Goal: Register for event/course

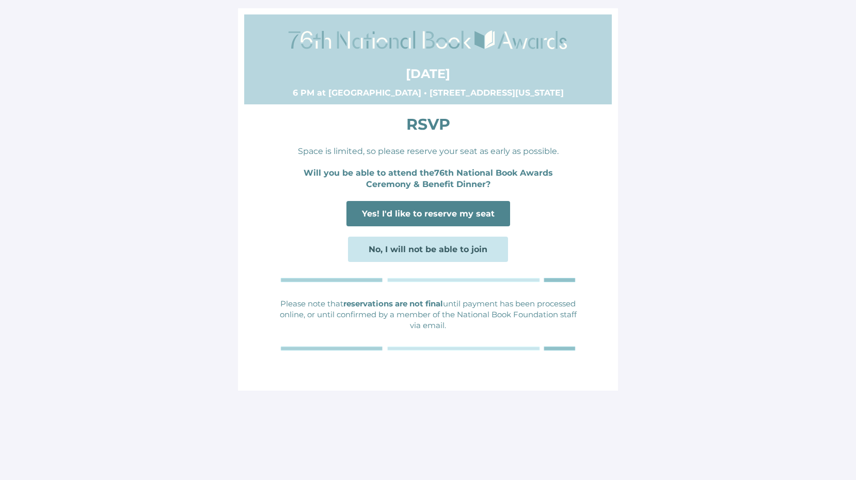
click at [450, 209] on span "Yes! I'd like to reserve my seat" at bounding box center [428, 214] width 133 height 10
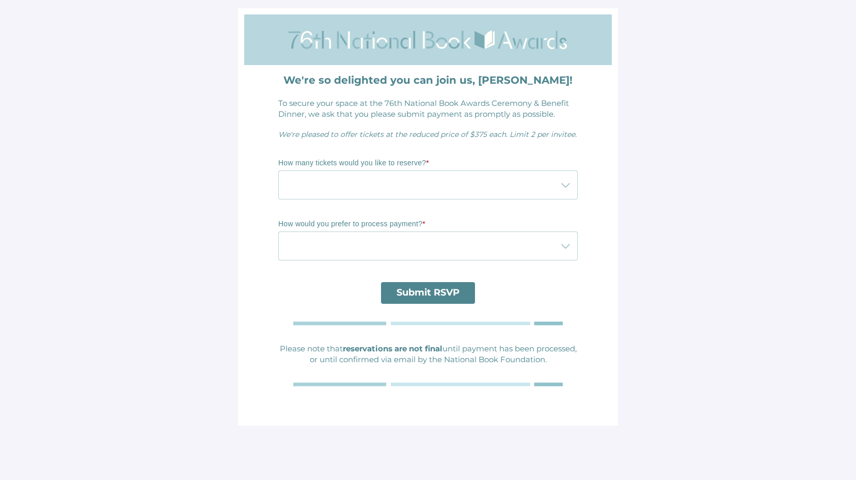
click at [443, 194] on div at bounding box center [417, 184] width 279 height 29
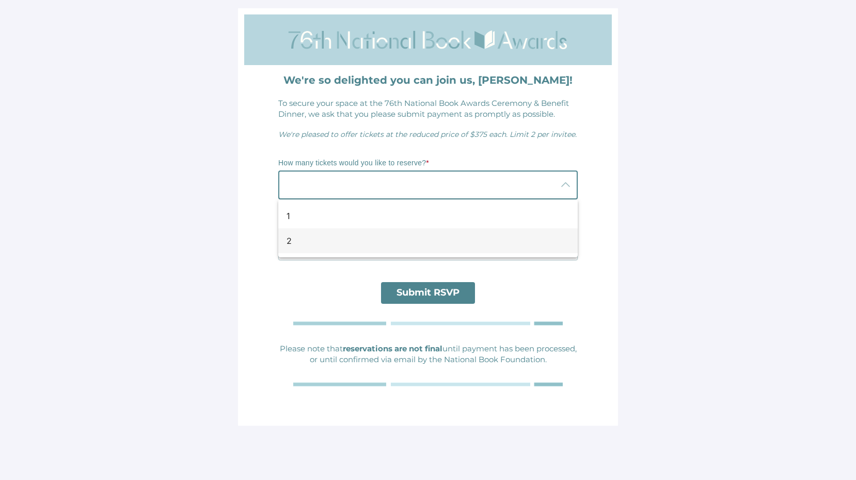
click at [436, 247] on div "2" at bounding box center [427, 240] width 299 height 25
type input "2"
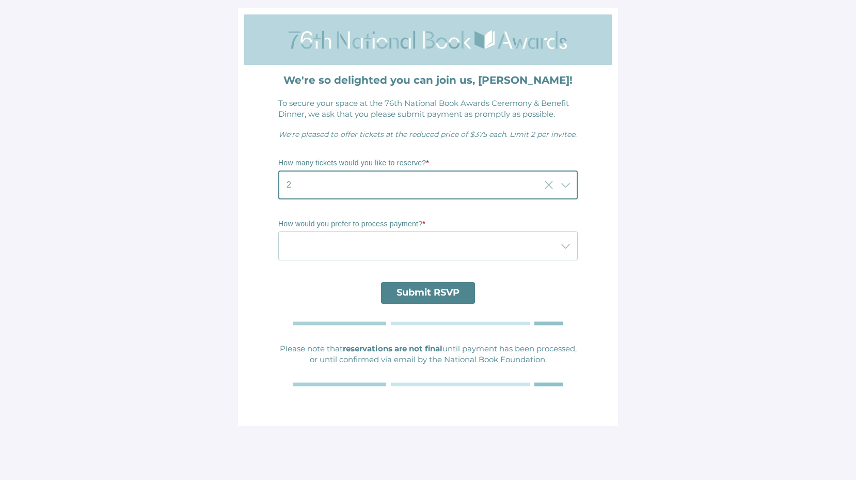
click at [441, 256] on div at bounding box center [417, 245] width 279 height 29
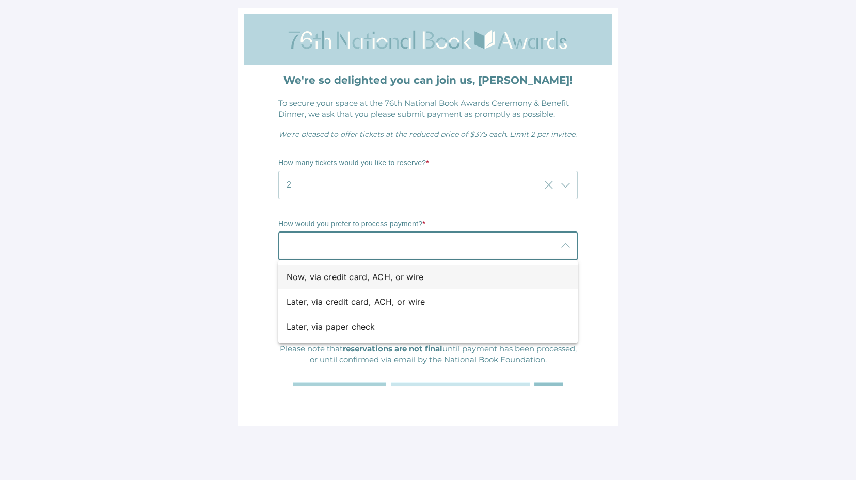
click at [413, 277] on div "Now, via credit card, ACH, or wire" at bounding box center [424, 277] width 275 height 12
type input "Now, via credit card, ACH, or wire"
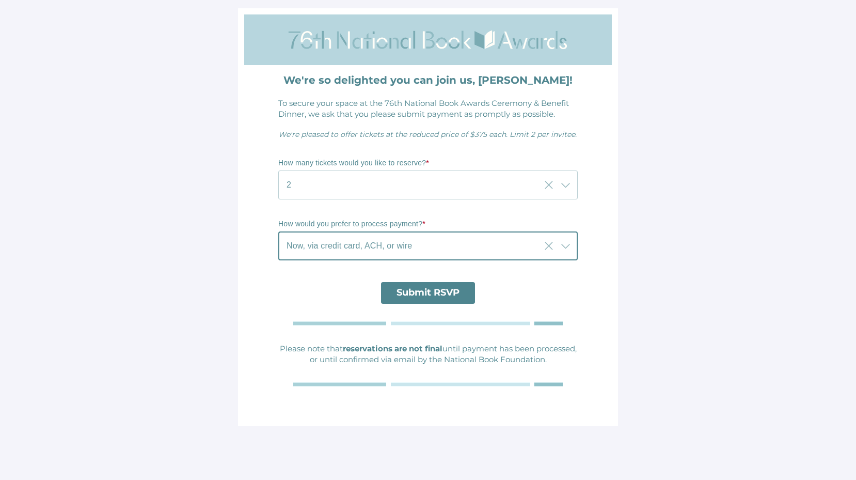
click at [432, 294] on span "Submit RSVP" at bounding box center [428, 292] width 63 height 11
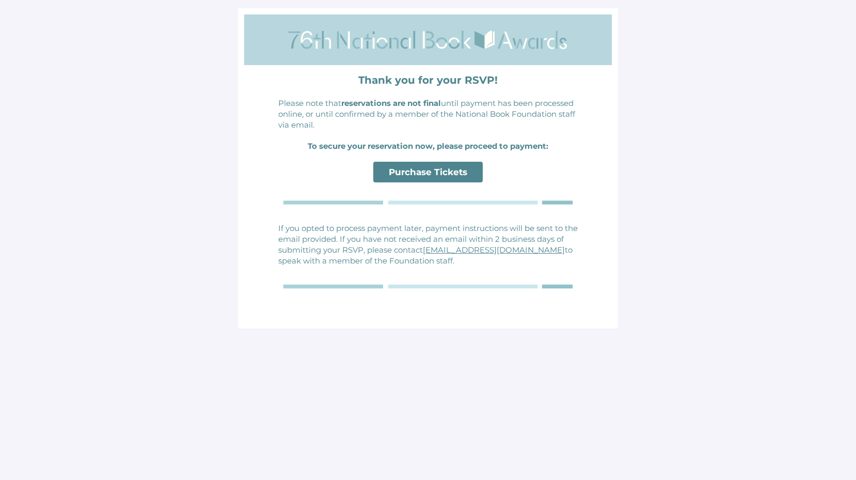
click at [435, 172] on span "Purchase Tickets" at bounding box center [428, 172] width 78 height 10
